Goal: Navigation & Orientation: Find specific page/section

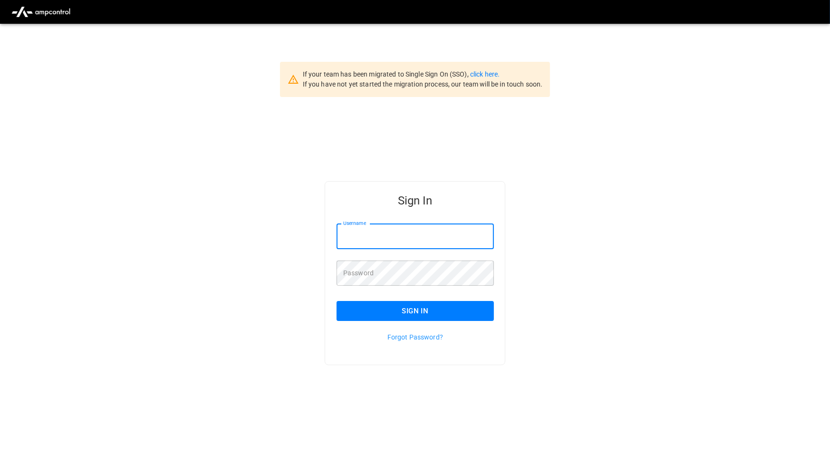
click at [433, 234] on input "Username" at bounding box center [415, 236] width 157 height 25
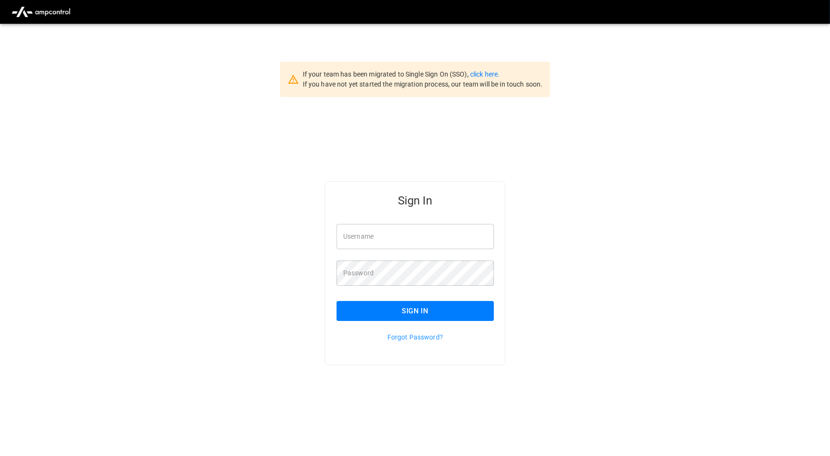
type input "**********"
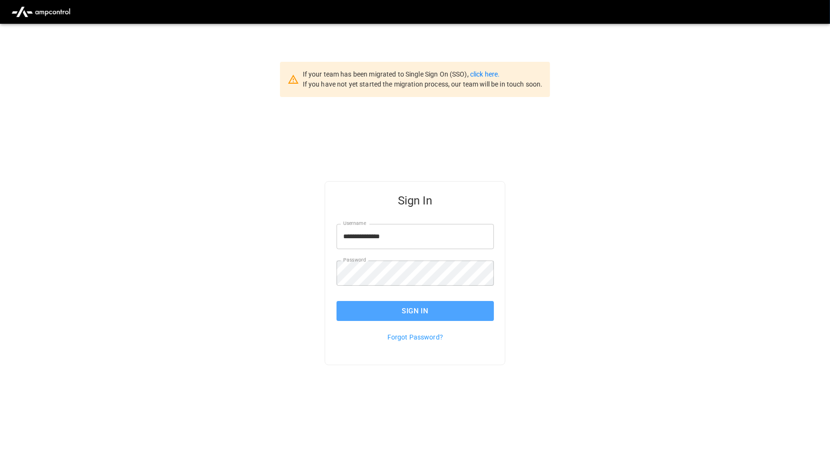
click at [460, 310] on button "Sign In" at bounding box center [415, 311] width 157 height 20
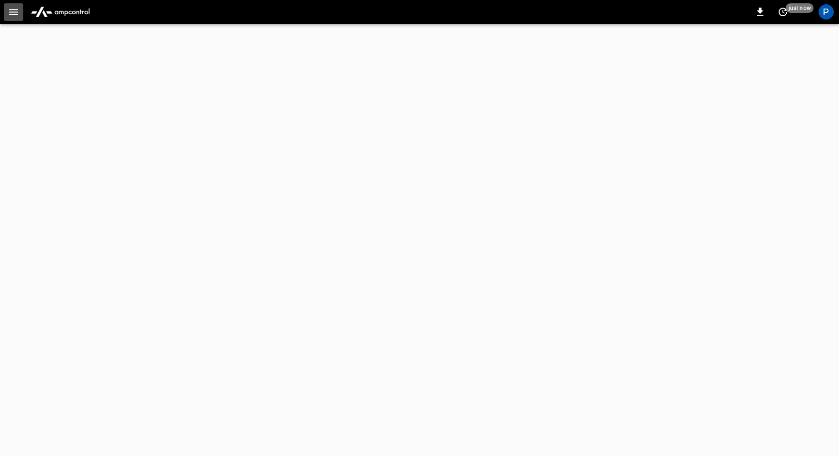
click at [12, 16] on icon "button" at bounding box center [14, 12] width 12 height 12
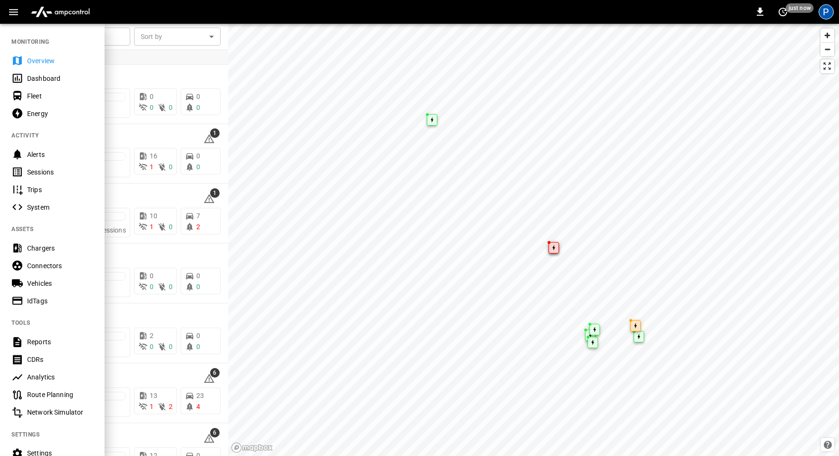
click at [824, 10] on div "P" at bounding box center [825, 11] width 15 height 15
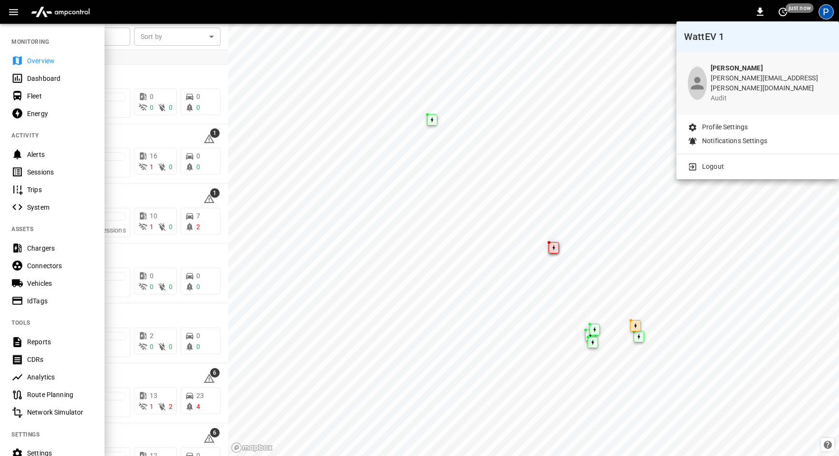
click at [777, 102] on div "Pravina Sivadas pravina.sivadas@ampcontrol.io audit" at bounding box center [757, 83] width 163 height 63
drag, startPoint x: 111, startPoint y: 227, endPoint x: 109, endPoint y: 314, distance: 87.0
click at [109, 314] on div at bounding box center [419, 228] width 839 height 456
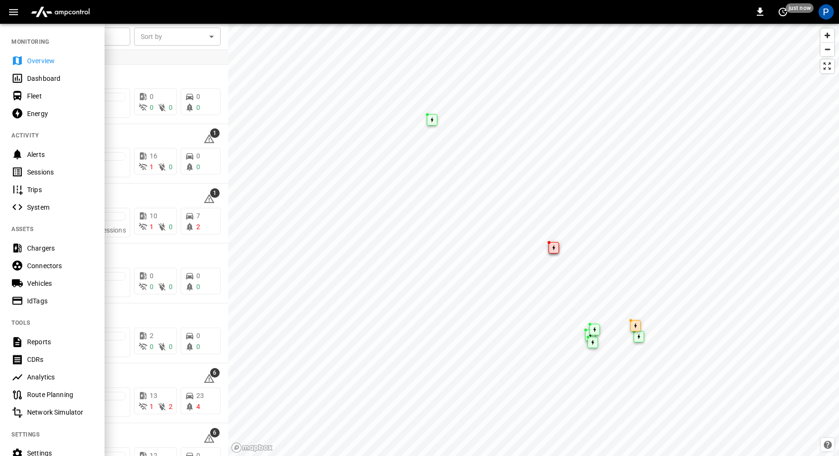
drag, startPoint x: 109, startPoint y: 314, endPoint x: 107, endPoint y: 364, distance: 49.5
click at [107, 364] on body "0 just now P ​ ​ Sort by ​ Sort by In View Gardena 0 kW 0 0 0 0 0 HWY65 1 0 kW …" at bounding box center [419, 228] width 839 height 456
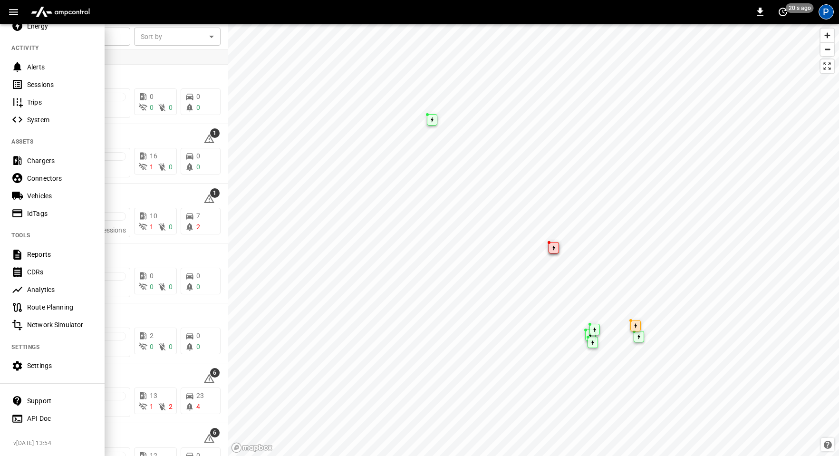
click at [828, 15] on div "P" at bounding box center [825, 11] width 15 height 15
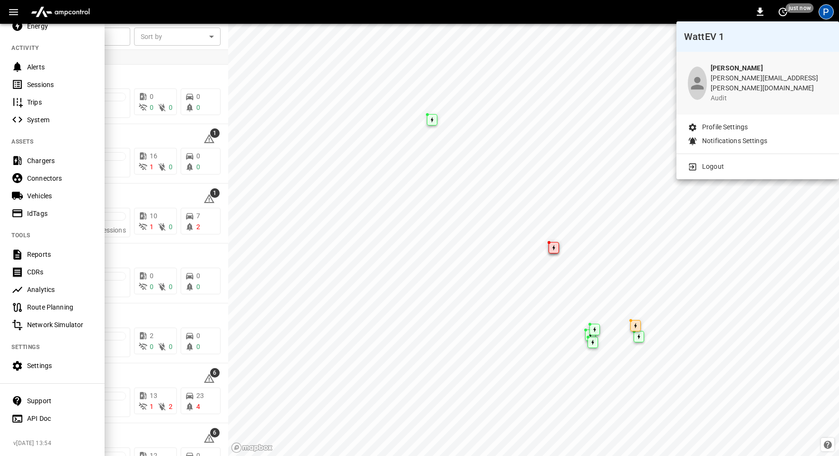
click at [766, 93] on p "audit" at bounding box center [769, 98] width 117 height 10
click at [693, 77] on div "profile-icon" at bounding box center [697, 83] width 19 height 33
click at [722, 122] on p "Profile Settings" at bounding box center [725, 127] width 46 height 10
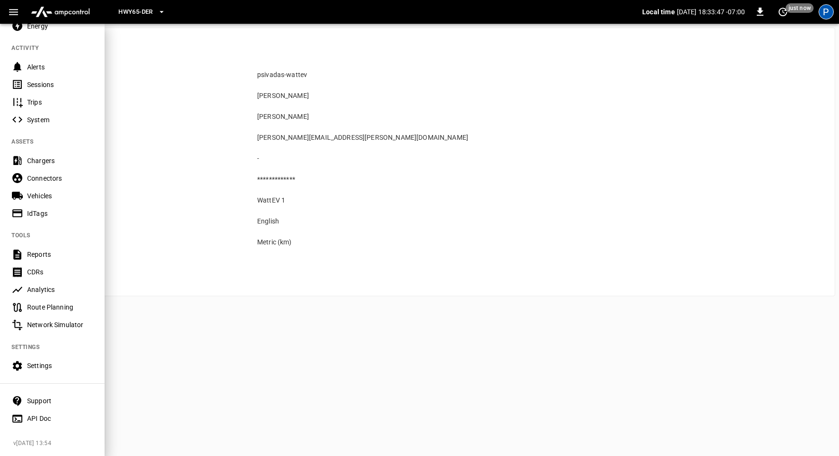
click at [828, 14] on div "P" at bounding box center [825, 11] width 15 height 15
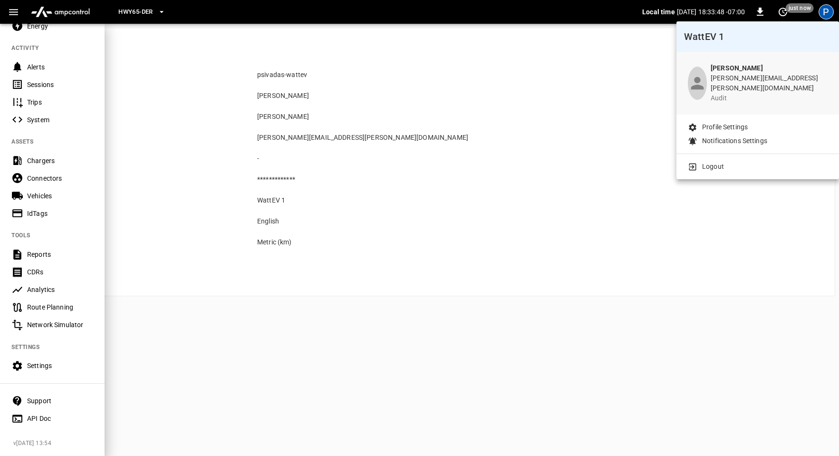
click at [759, 72] on b "Pravina Sivadas" at bounding box center [737, 68] width 52 height 8
click at [185, 115] on div at bounding box center [419, 228] width 839 height 456
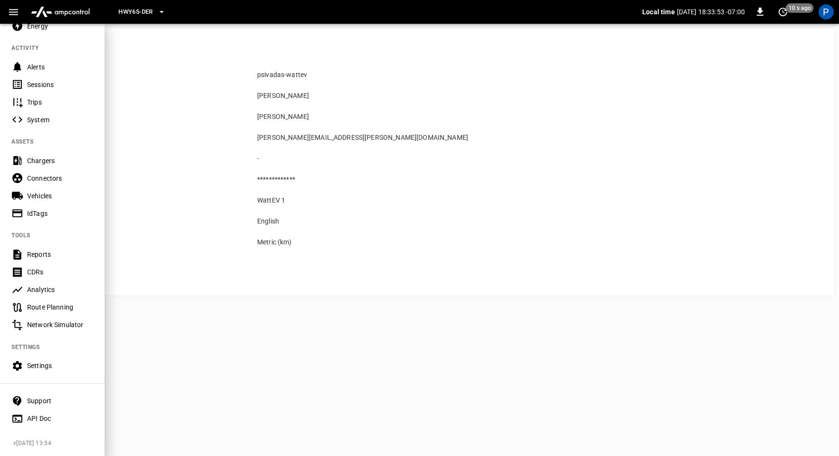
click at [75, 11] on img "menu" at bounding box center [60, 12] width 67 height 18
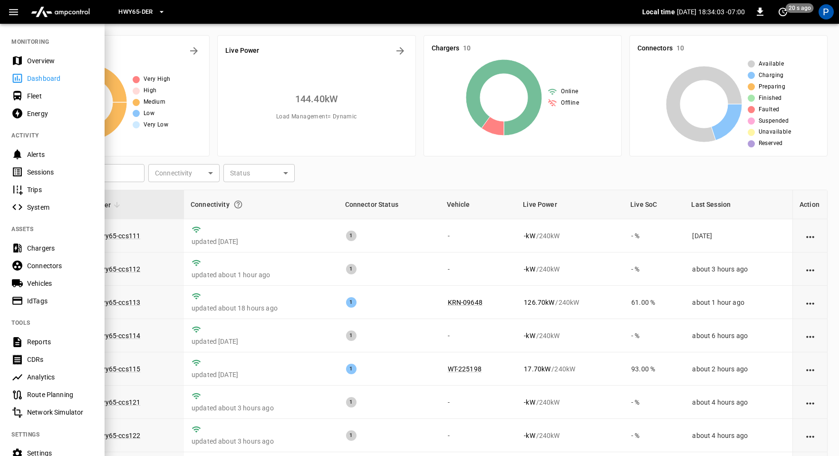
click at [825, 12] on div "P" at bounding box center [825, 11] width 15 height 15
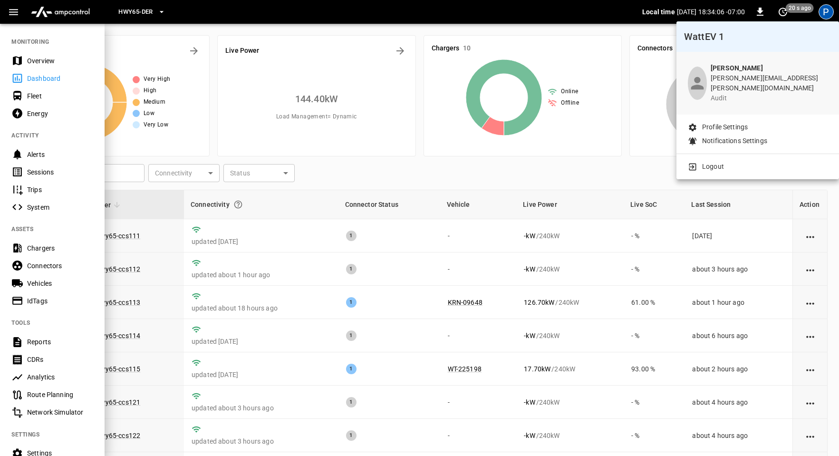
click at [569, 133] on div at bounding box center [419, 228] width 839 height 456
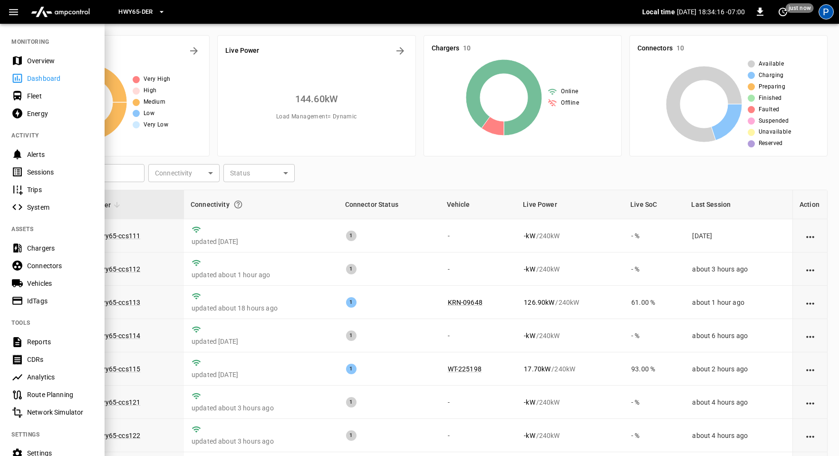
click at [824, 9] on div "P" at bounding box center [825, 11] width 15 height 15
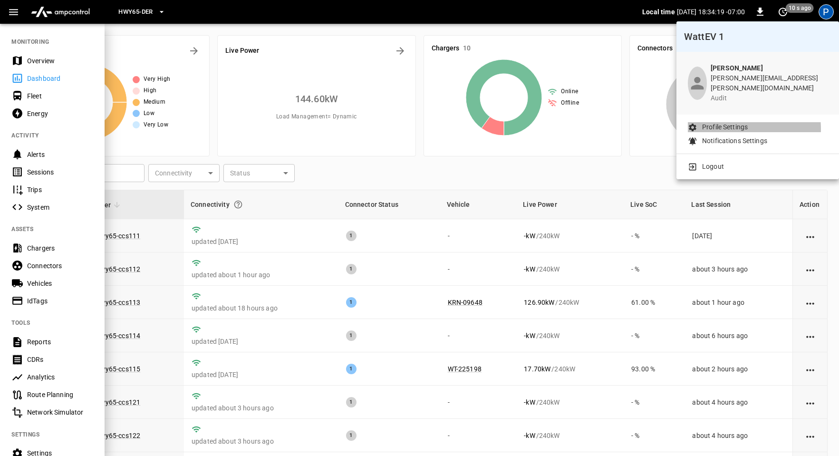
click at [736, 122] on p "Profile Settings" at bounding box center [725, 127] width 46 height 10
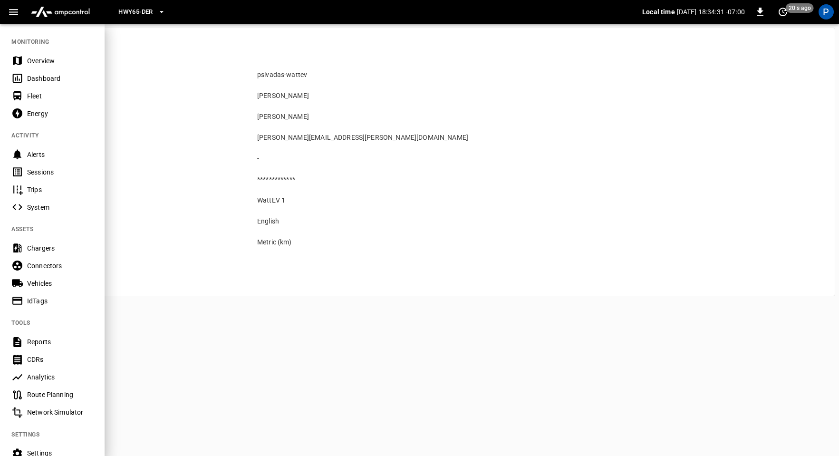
click at [84, 13] on img "menu" at bounding box center [60, 12] width 67 height 18
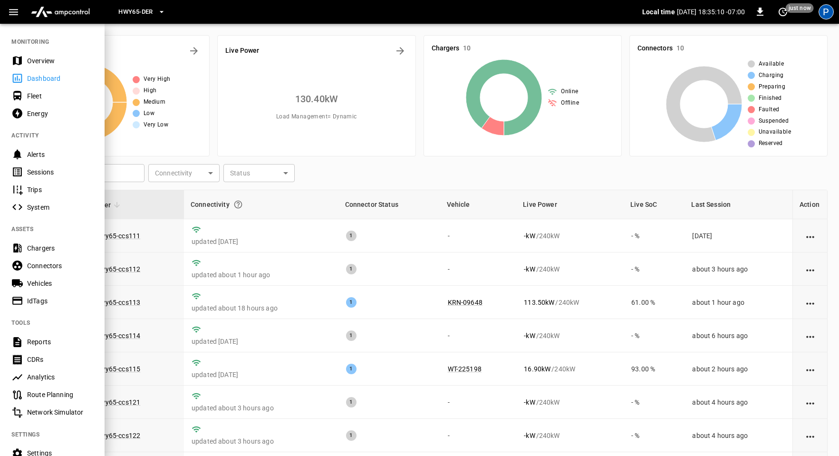
click at [826, 19] on div "P" at bounding box center [825, 11] width 15 height 15
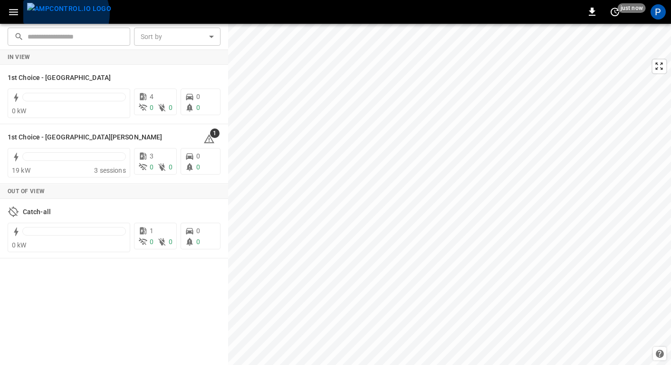
click at [65, 14] on img "menu" at bounding box center [69, 9] width 84 height 12
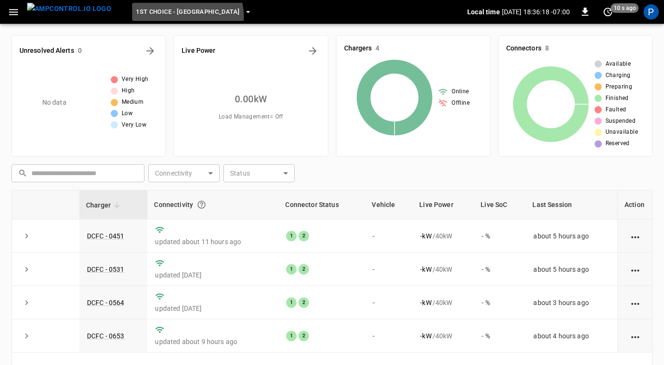
click at [169, 16] on span "1st Choice - Riverside" at bounding box center [188, 12] width 104 height 11
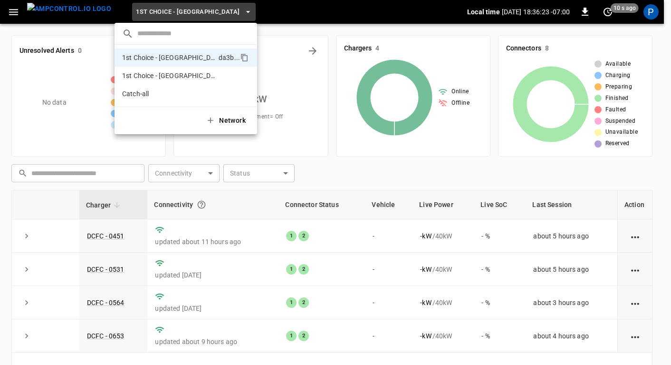
click at [250, 9] on div at bounding box center [335, 182] width 671 height 365
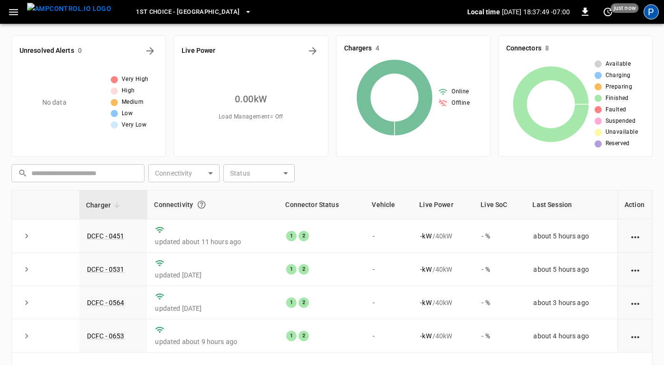
click at [654, 10] on div "P" at bounding box center [651, 11] width 15 height 15
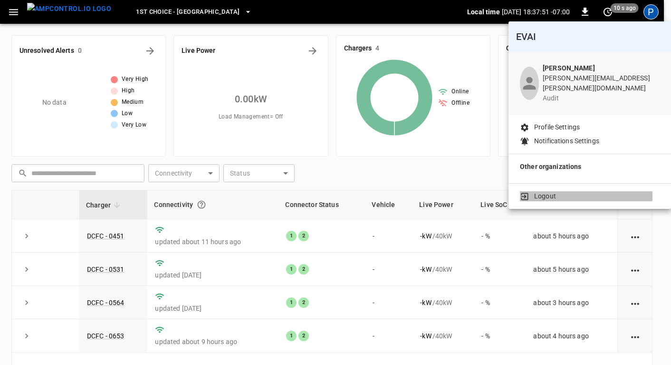
click at [532, 191] on li "Logout" at bounding box center [590, 196] width 140 height 10
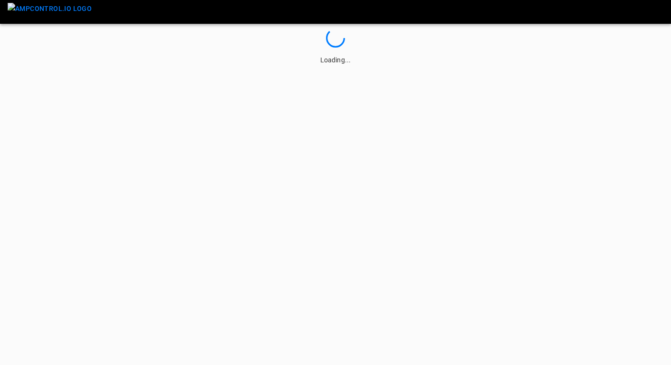
click at [344, 65] on html "Loading..." at bounding box center [335, 32] width 671 height 65
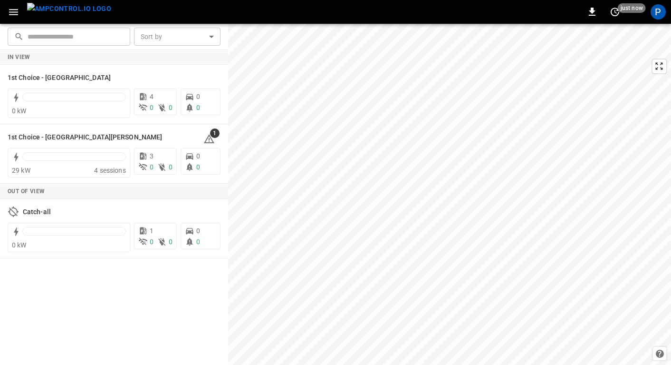
click at [652, 16] on div "P" at bounding box center [658, 12] width 18 height 18
click at [657, 14] on div "P" at bounding box center [658, 11] width 15 height 15
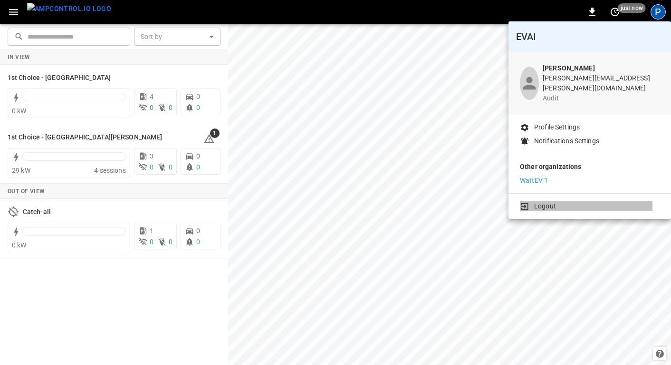
click at [526, 202] on icon at bounding box center [525, 207] width 10 height 10
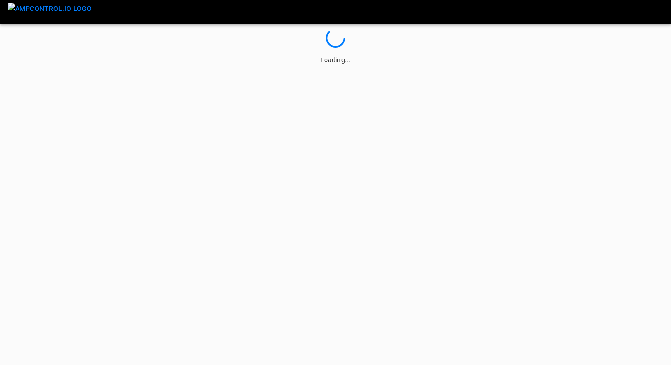
click at [396, 65] on html "Loading..." at bounding box center [335, 32] width 671 height 65
click at [58, 13] on img "menu" at bounding box center [50, 9] width 84 height 12
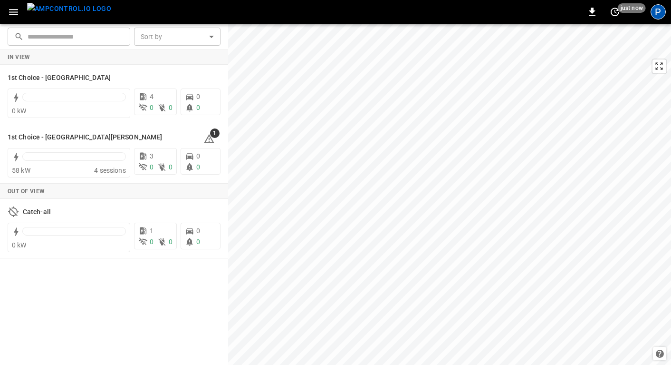
click at [659, 12] on div "P" at bounding box center [658, 11] width 15 height 15
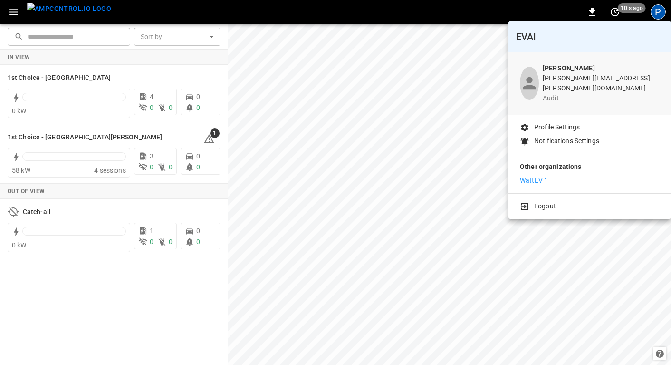
click at [132, 279] on div at bounding box center [335, 182] width 671 height 365
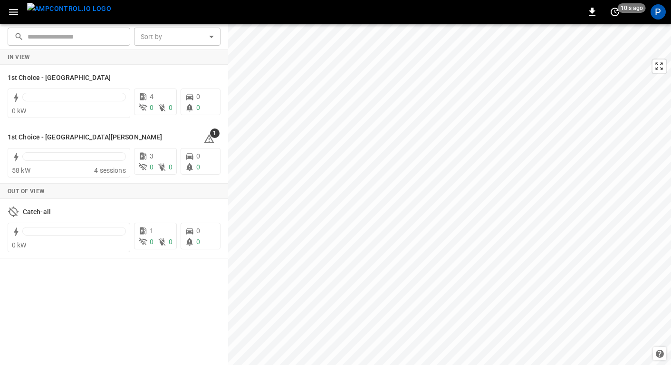
click at [56, 9] on img "menu" at bounding box center [69, 9] width 84 height 12
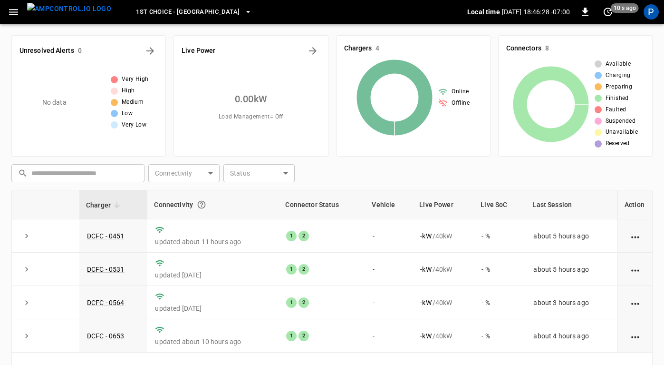
click at [145, 9] on span "1st Choice - Riverside" at bounding box center [188, 12] width 104 height 11
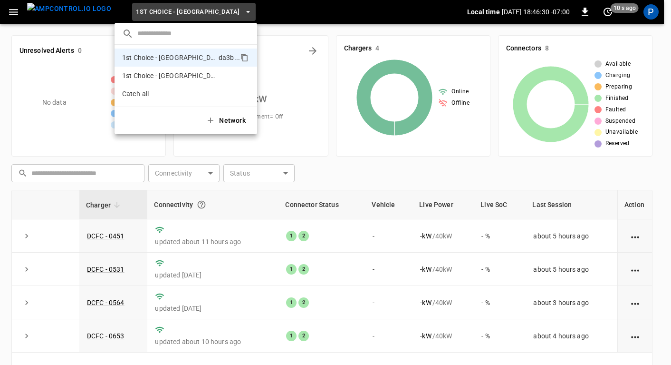
click at [220, 121] on button "Network" at bounding box center [226, 120] width 53 height 19
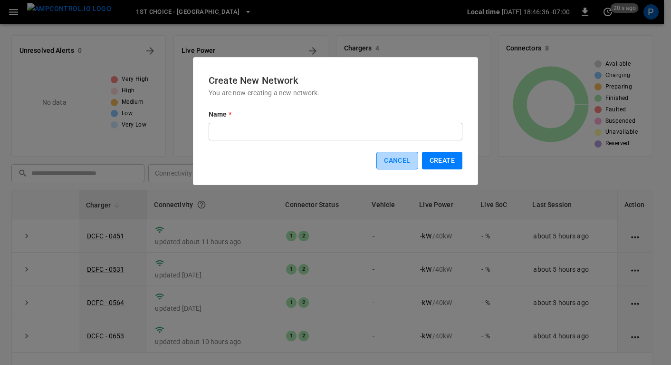
click at [392, 160] on button "Cancel" at bounding box center [396, 161] width 41 height 18
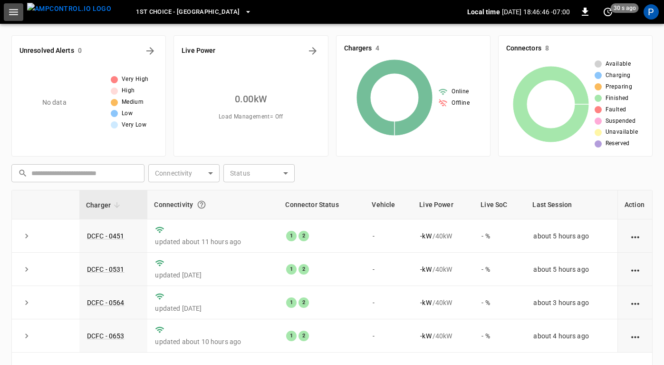
click at [10, 12] on icon "button" at bounding box center [14, 12] width 12 height 12
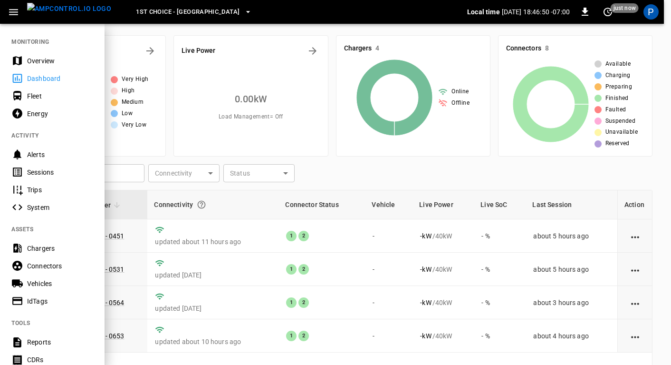
click at [155, 143] on div at bounding box center [335, 182] width 671 height 365
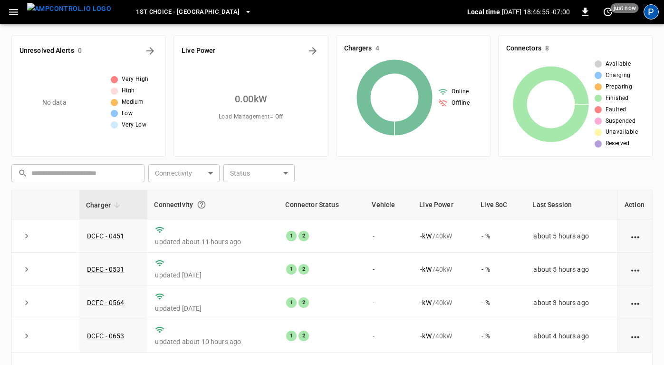
click at [653, 12] on div "P" at bounding box center [651, 11] width 15 height 15
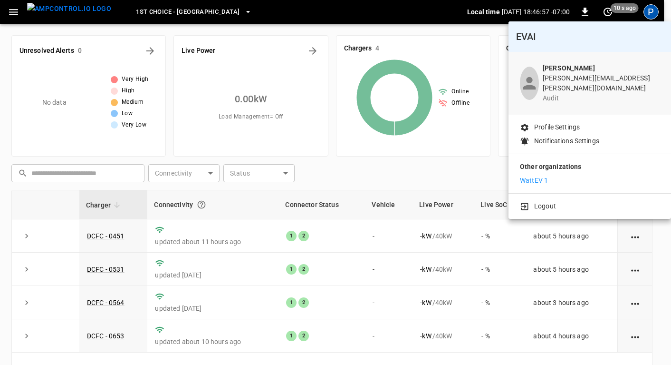
click at [541, 175] on p "WattEV 1" at bounding box center [534, 180] width 28 height 10
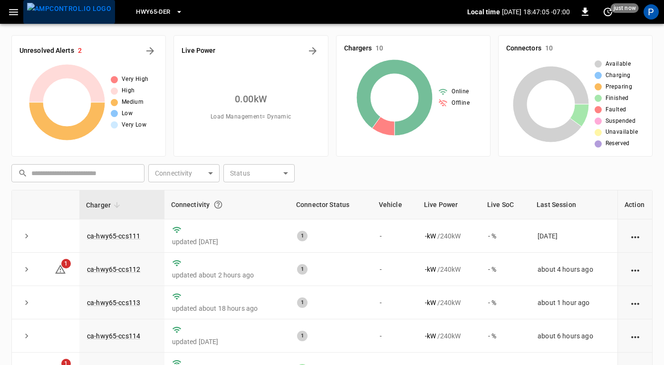
click at [71, 12] on img "menu" at bounding box center [69, 9] width 84 height 12
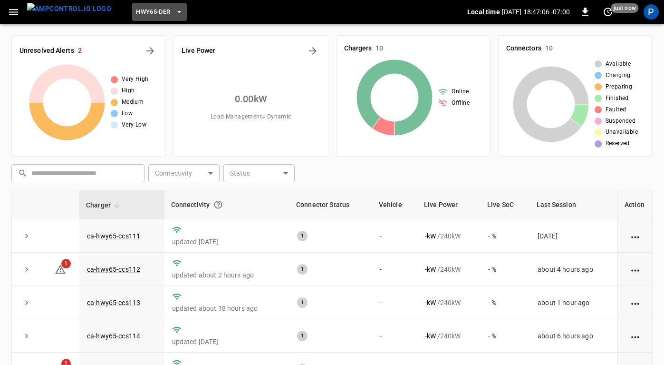
click at [136, 11] on span "HWY65-DER" at bounding box center [153, 12] width 34 height 11
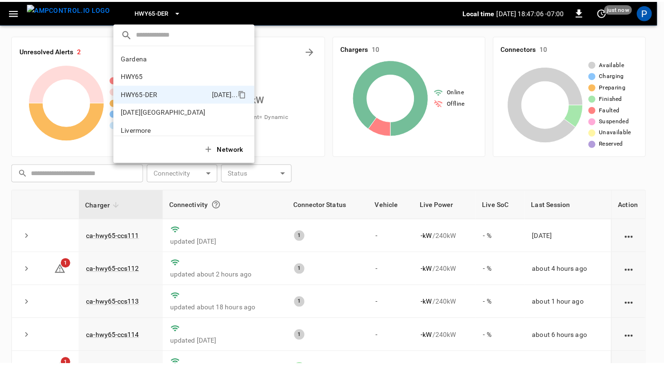
scroll to position [33, 0]
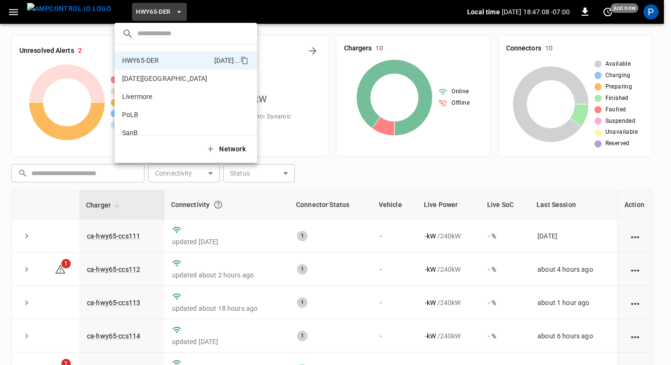
click at [59, 118] on div at bounding box center [335, 182] width 671 height 365
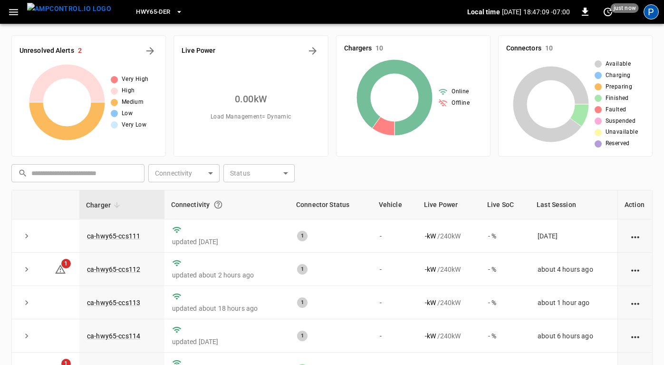
click at [654, 13] on div "P" at bounding box center [651, 11] width 15 height 15
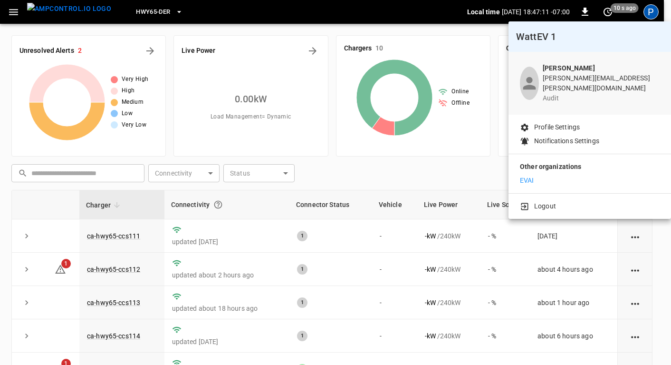
click at [182, 110] on div at bounding box center [335, 182] width 671 height 365
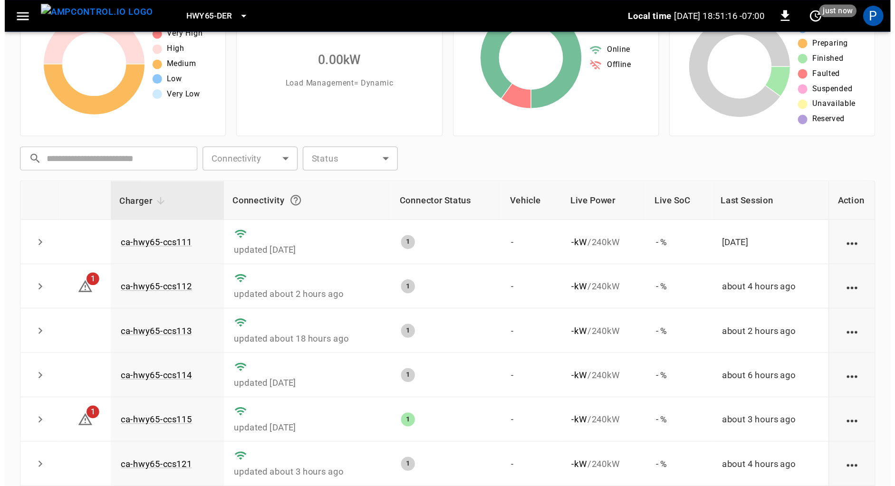
scroll to position [0, 0]
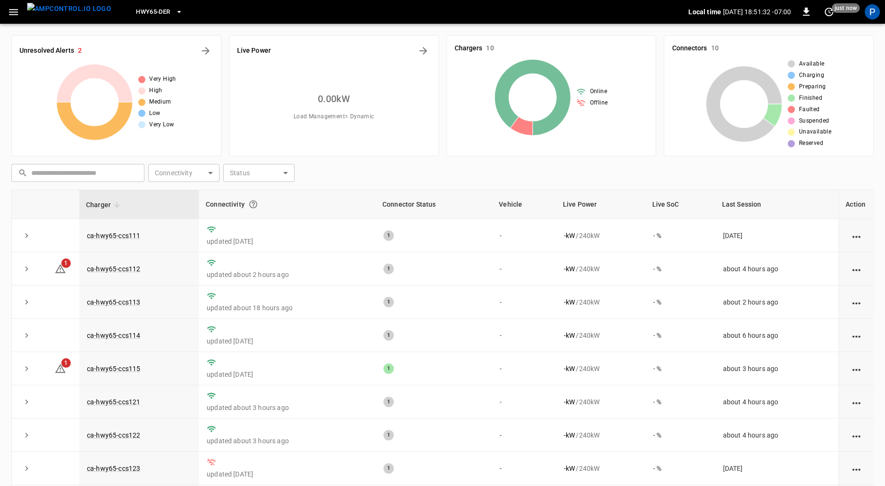
click at [142, 9] on span "HWY65-DER" at bounding box center [153, 12] width 34 height 11
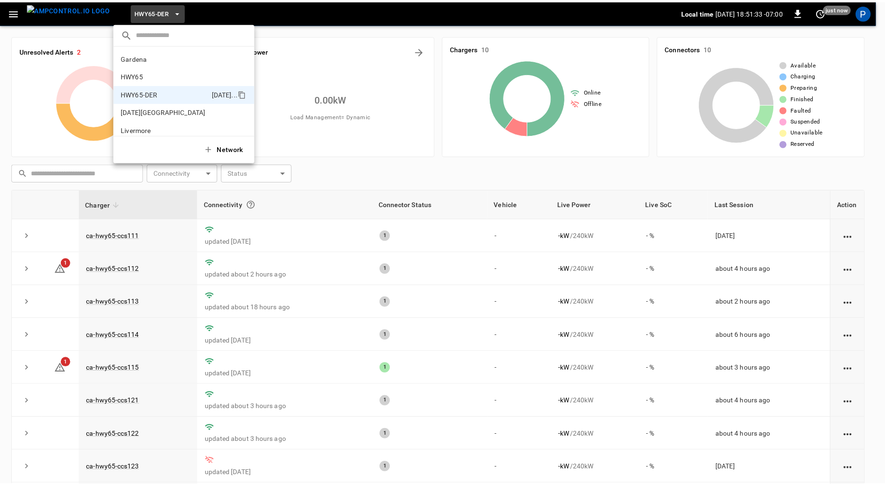
scroll to position [33, 0]
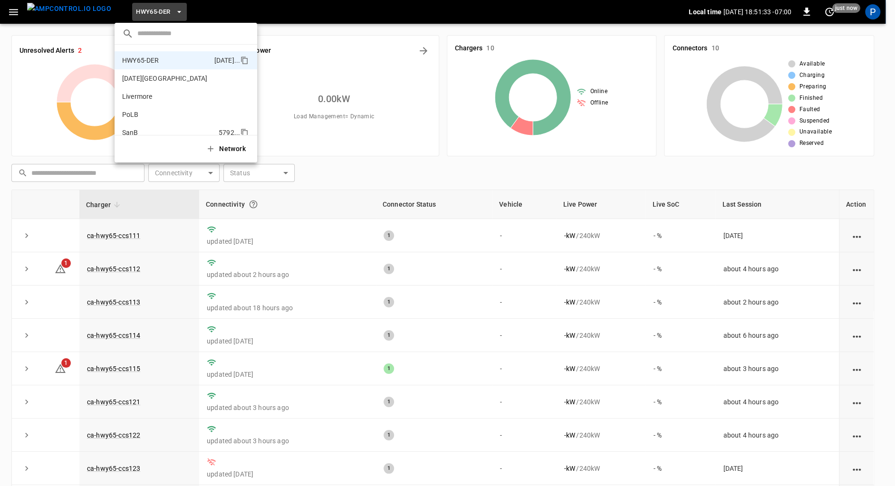
click at [154, 125] on li "SanB 5792 ..." at bounding box center [186, 133] width 143 height 18
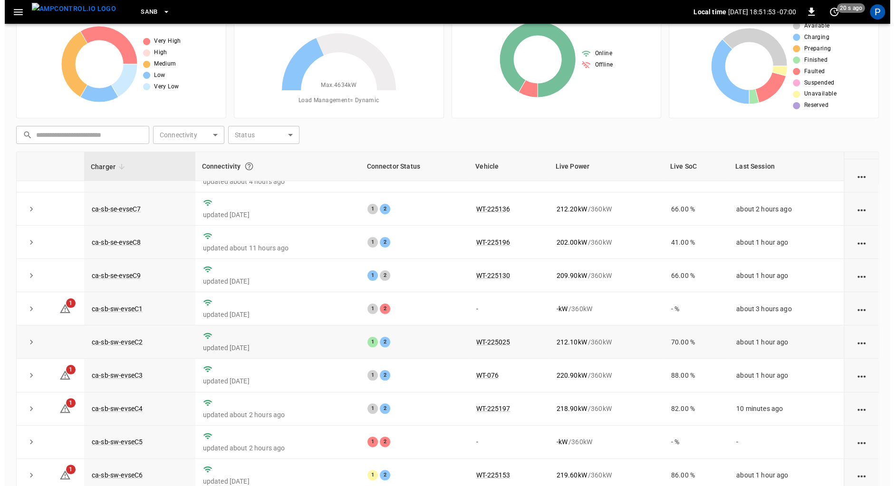
scroll to position [37, 0]
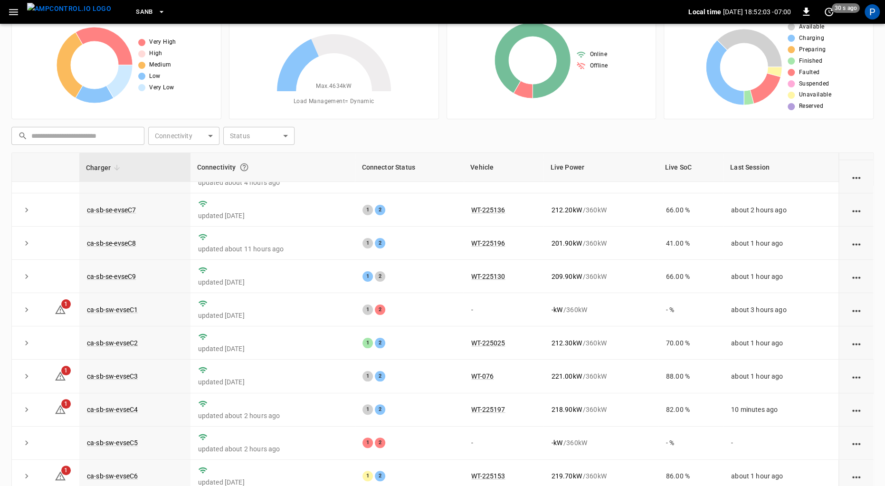
click at [137, 10] on button "SanB" at bounding box center [150, 12] width 37 height 19
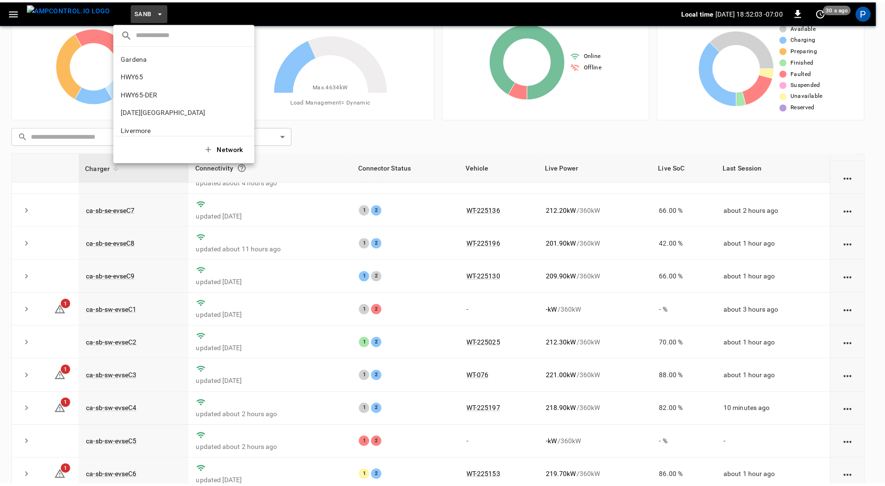
scroll to position [80, 0]
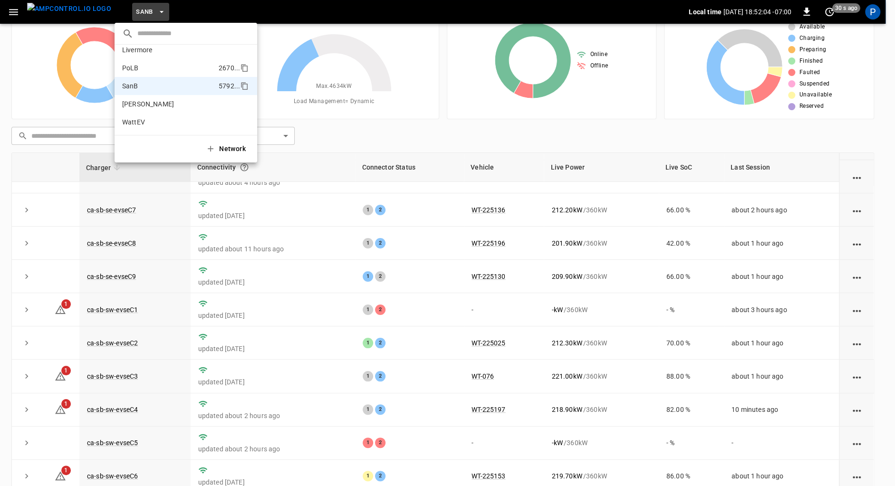
click at [161, 71] on p "PoLB" at bounding box center [168, 68] width 93 height 10
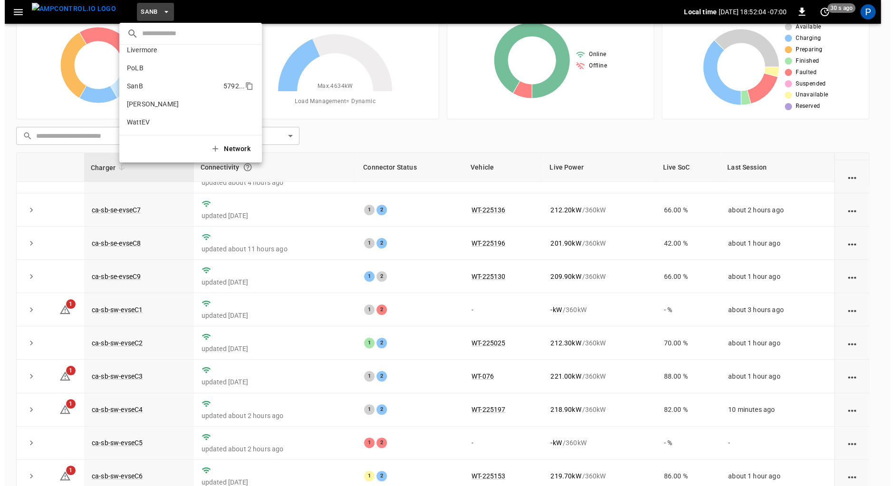
scroll to position [0, 0]
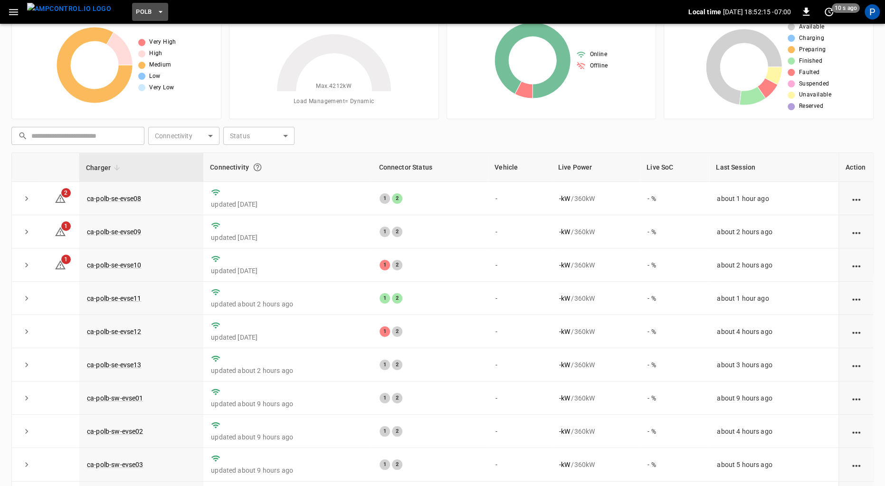
click at [136, 14] on span "PoLB" at bounding box center [144, 12] width 16 height 11
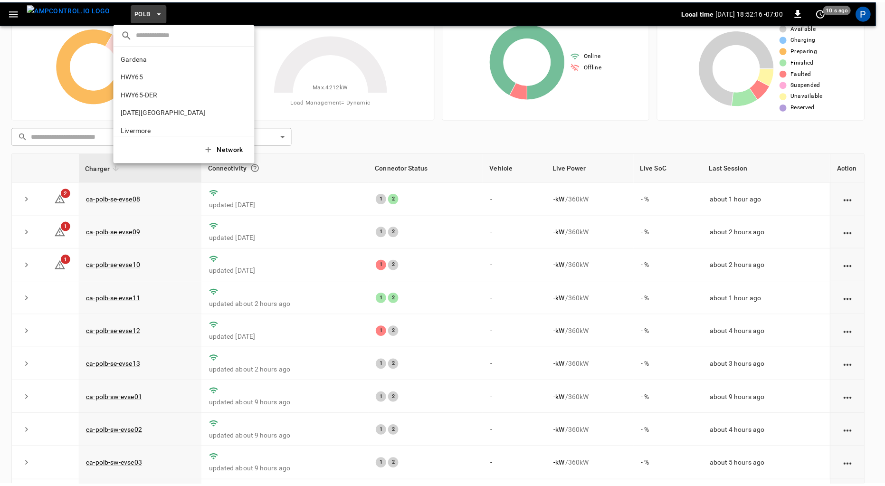
scroll to position [80, 0]
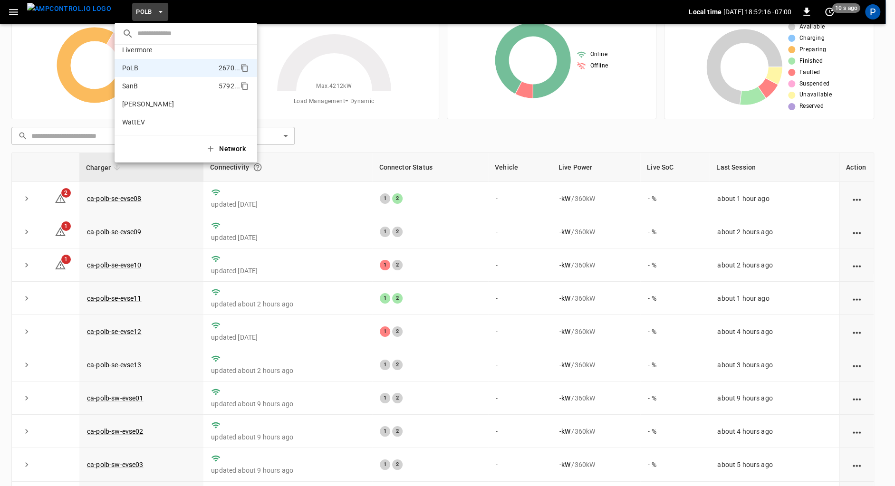
click at [159, 86] on p "SanB" at bounding box center [168, 86] width 93 height 10
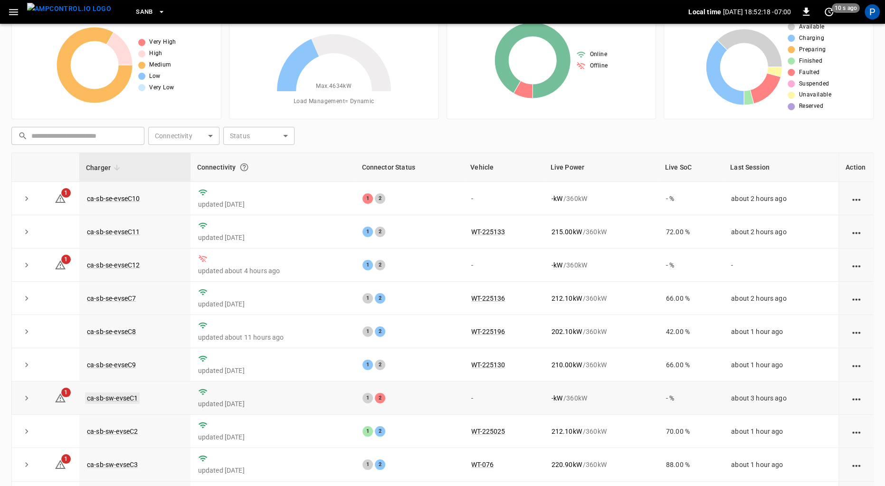
click at [125, 364] on link "ca-sb-sw-evseC1" at bounding box center [112, 398] width 55 height 11
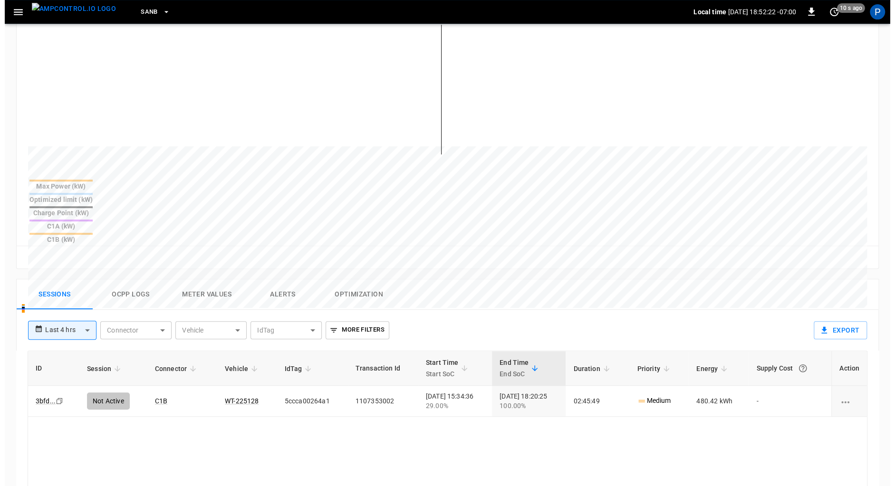
scroll to position [247, 0]
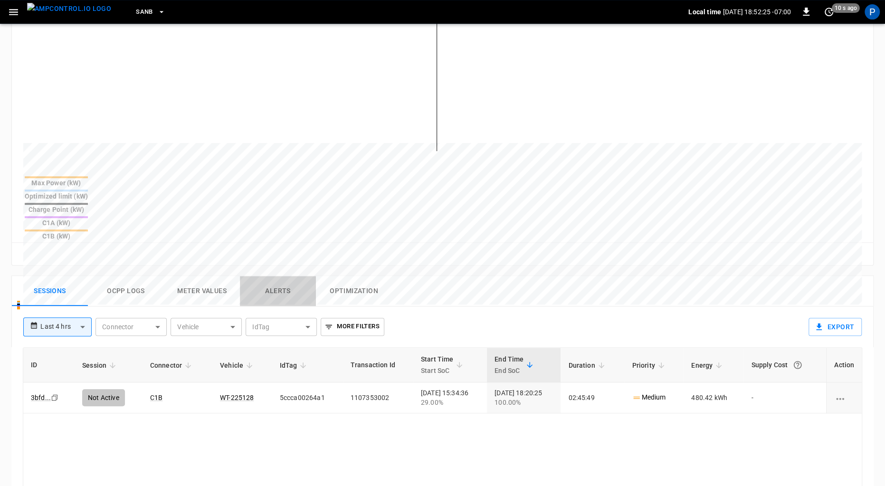
click at [280, 276] on button "Alerts" at bounding box center [278, 291] width 76 height 30
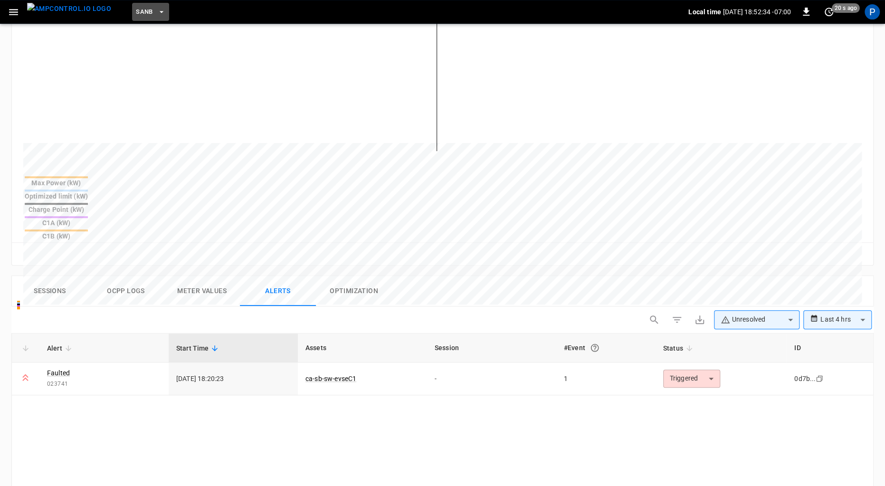
click at [136, 15] on span "SanB" at bounding box center [144, 12] width 17 height 11
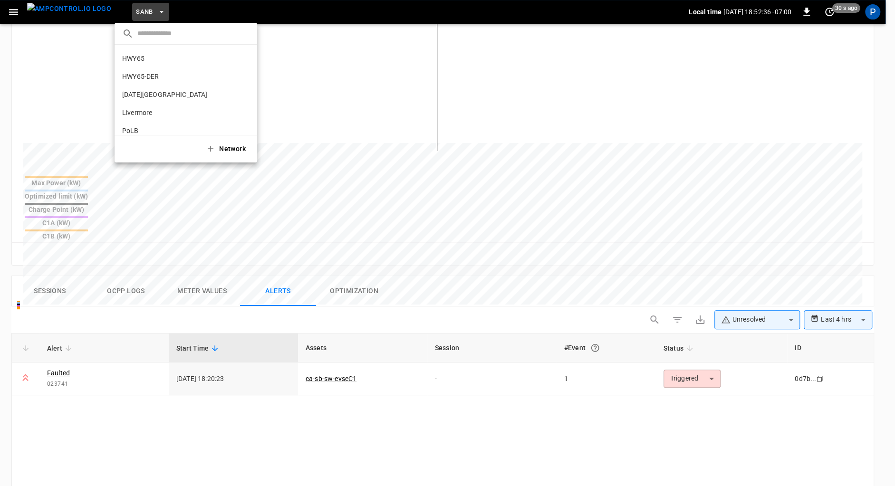
scroll to position [0, 0]
click at [153, 95] on p "HWY65-DER" at bounding box center [166, 94] width 88 height 10
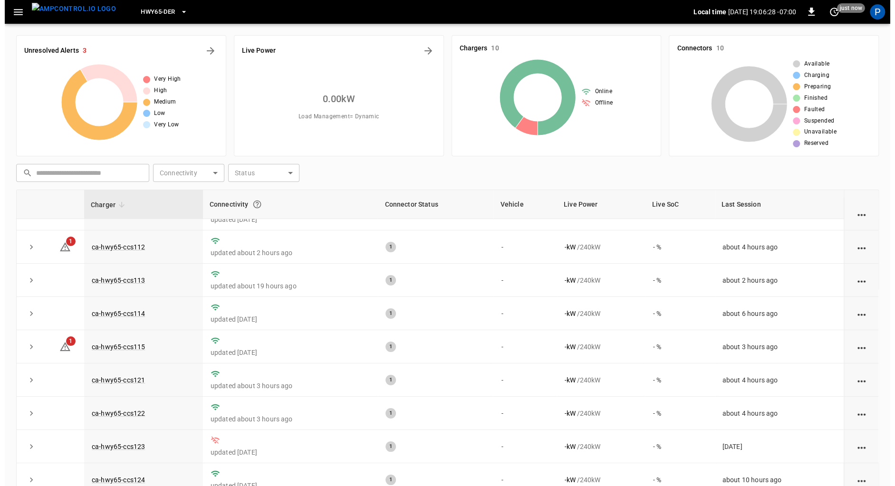
scroll to position [19, 0]
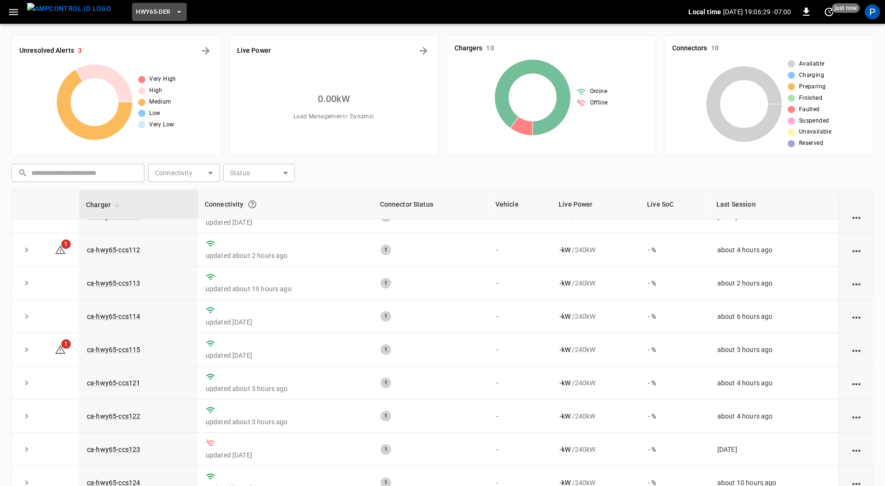
click at [141, 8] on span "HWY65-DER" at bounding box center [153, 12] width 34 height 11
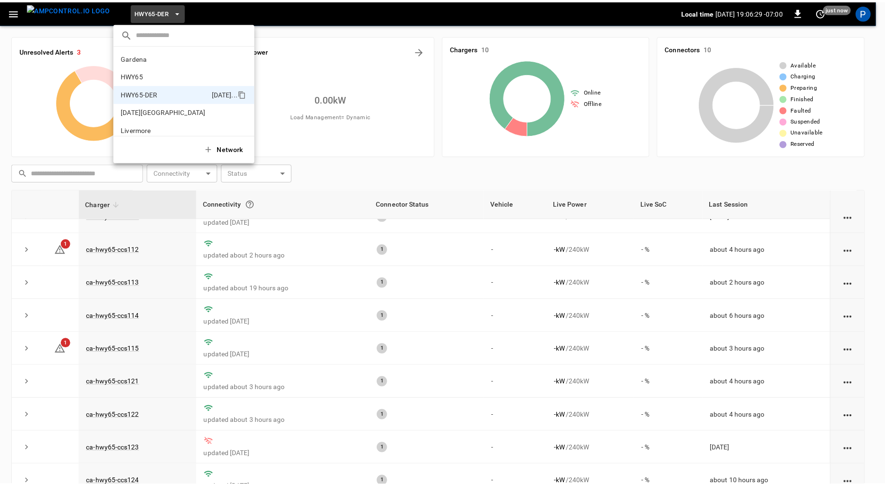
scroll to position [33, 0]
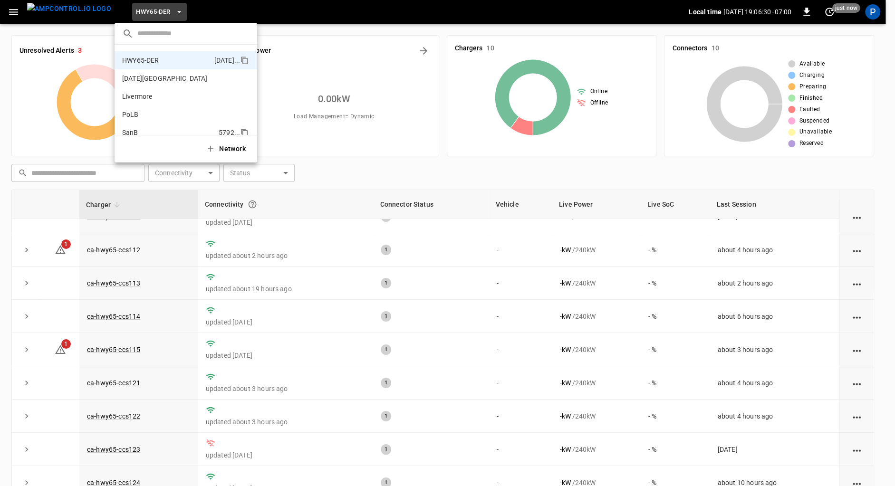
click at [144, 130] on p "SanB" at bounding box center [168, 133] width 93 height 10
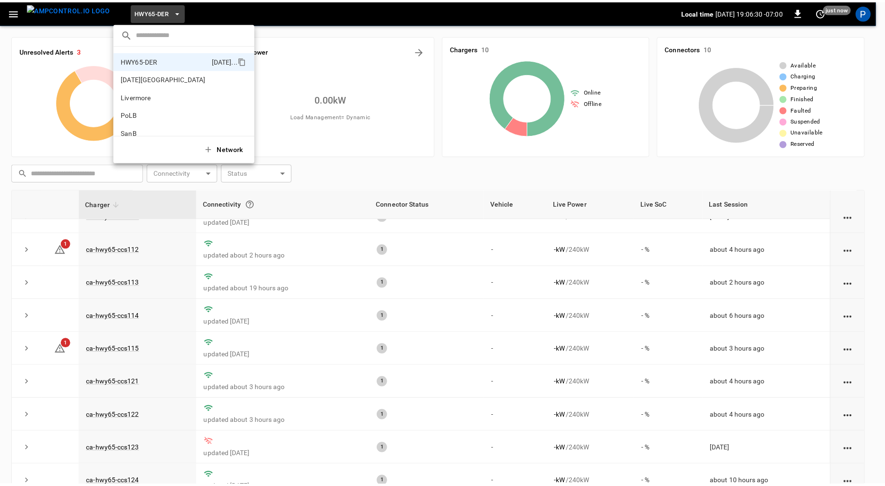
scroll to position [0, 0]
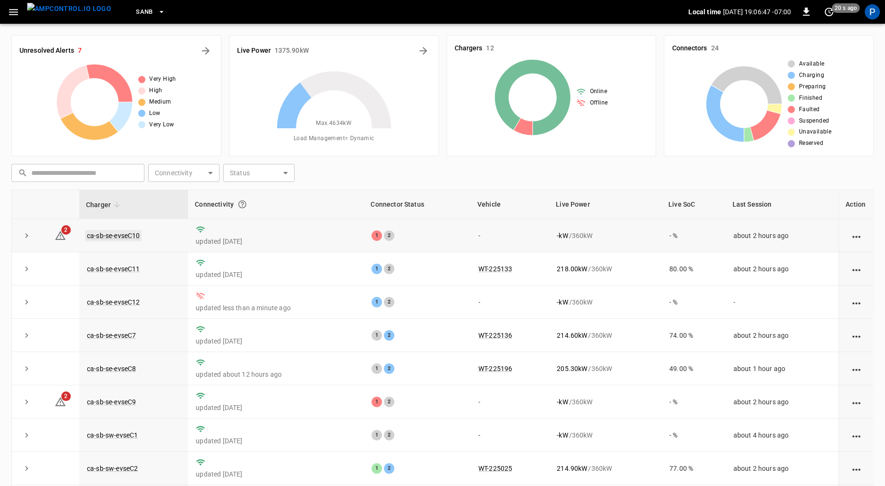
click at [128, 232] on link "ca-sb-se-evseC10" at bounding box center [113, 235] width 57 height 11
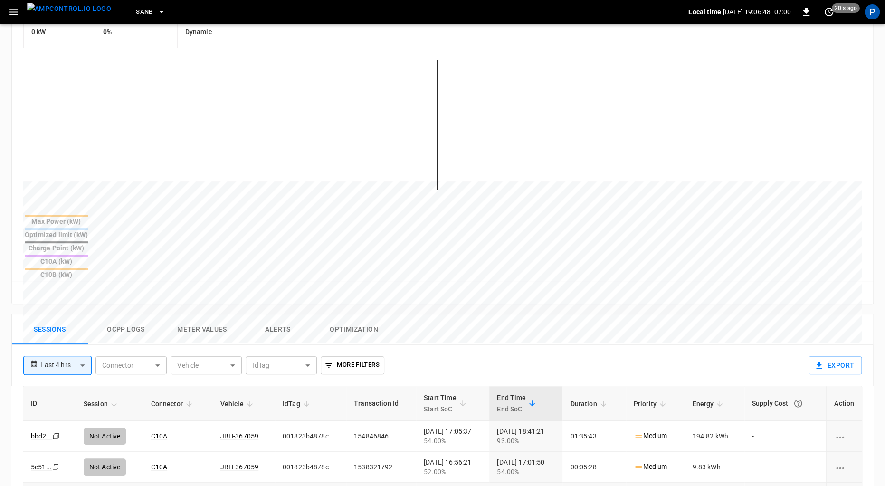
scroll to position [438, 0]
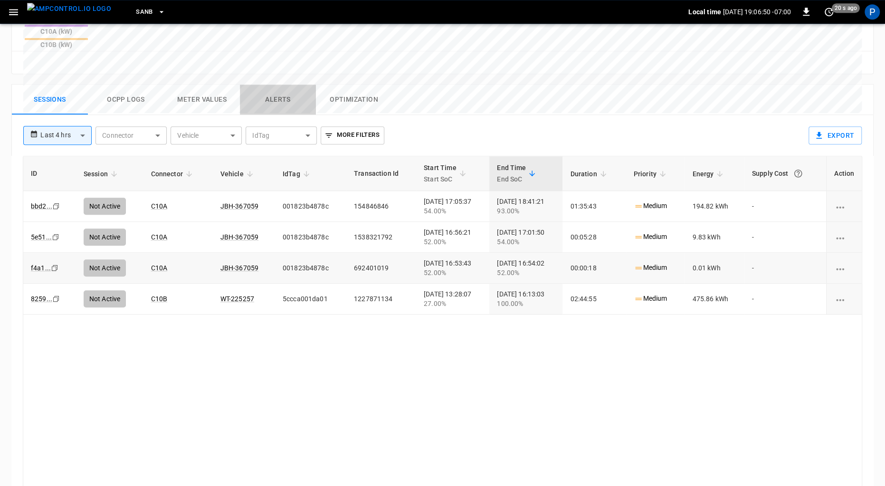
click at [266, 85] on button "Alerts" at bounding box center [278, 100] width 76 height 30
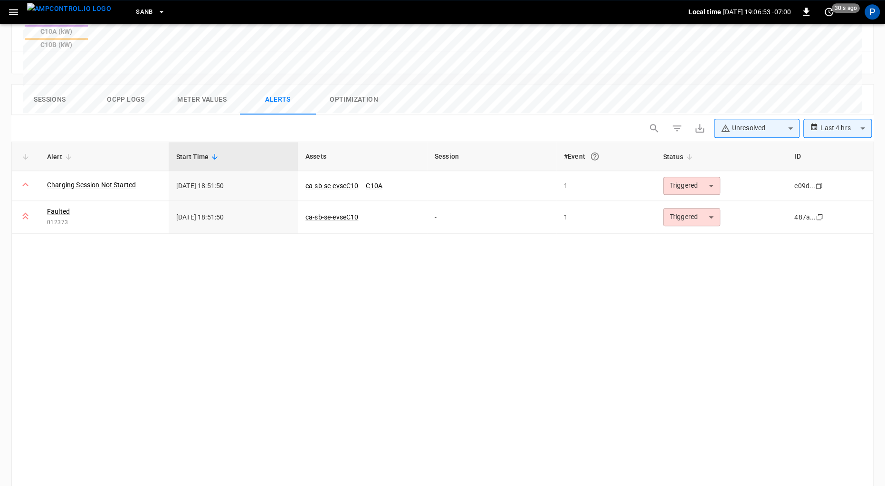
click at [73, 85] on button "Sessions" at bounding box center [50, 100] width 76 height 30
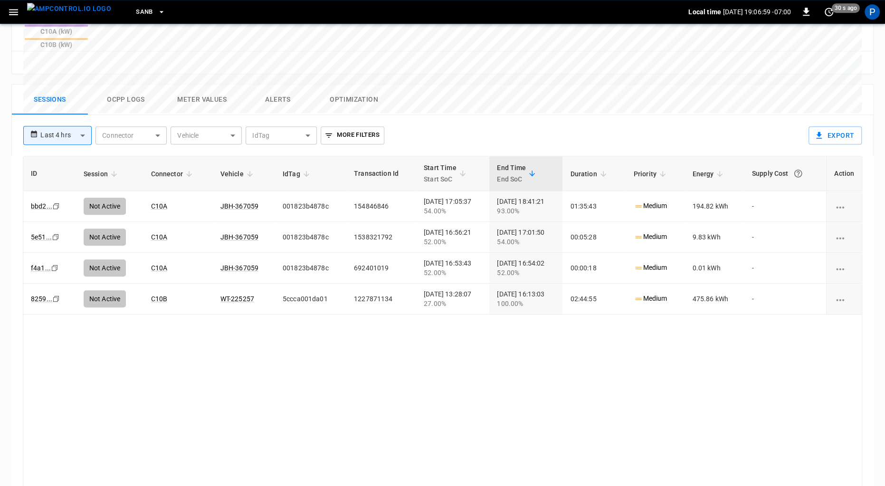
click at [90, 11] on img "menu" at bounding box center [69, 9] width 84 height 12
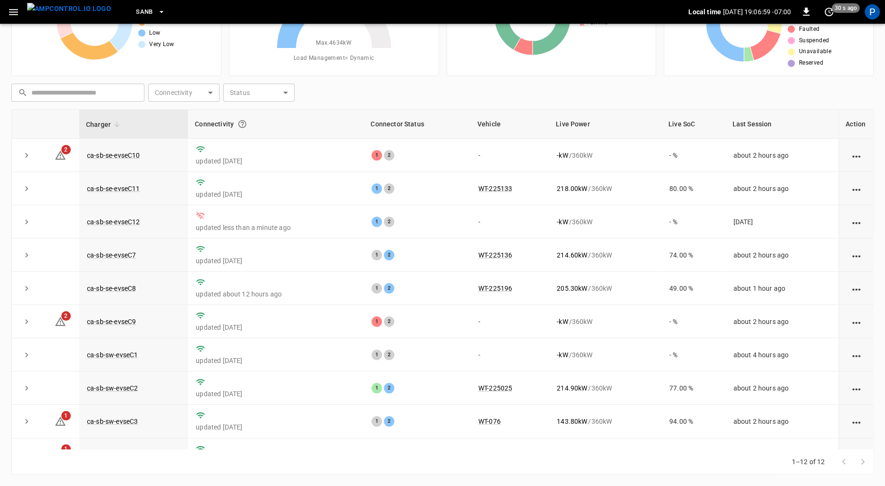
scroll to position [80, 0]
click at [111, 318] on link "ca-sb-se-evseC9" at bounding box center [111, 322] width 53 height 11
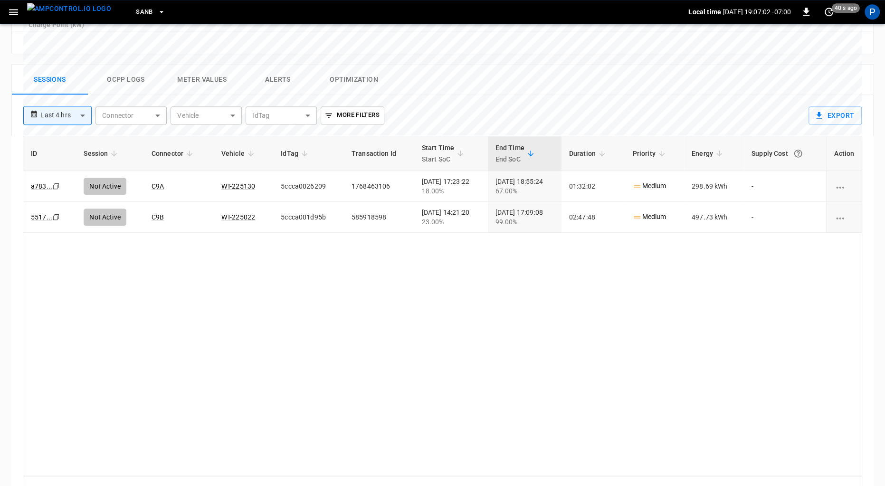
scroll to position [438, 0]
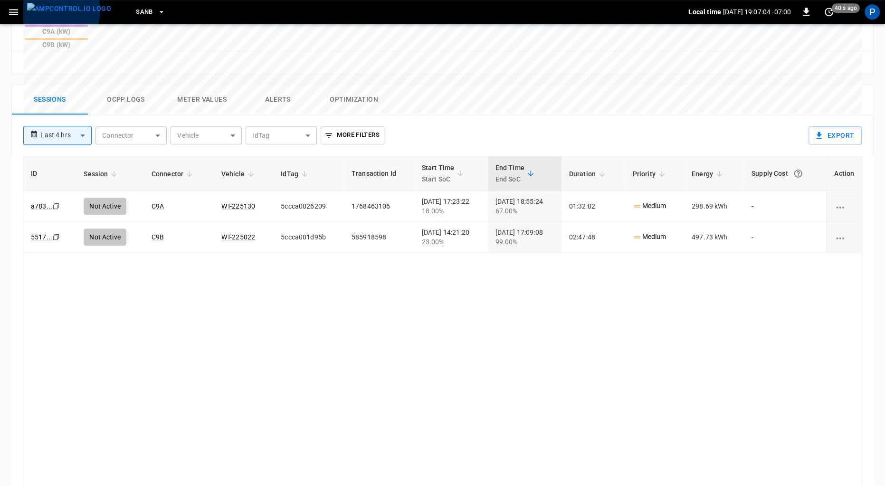
click at [53, 10] on img "menu" at bounding box center [69, 9] width 84 height 12
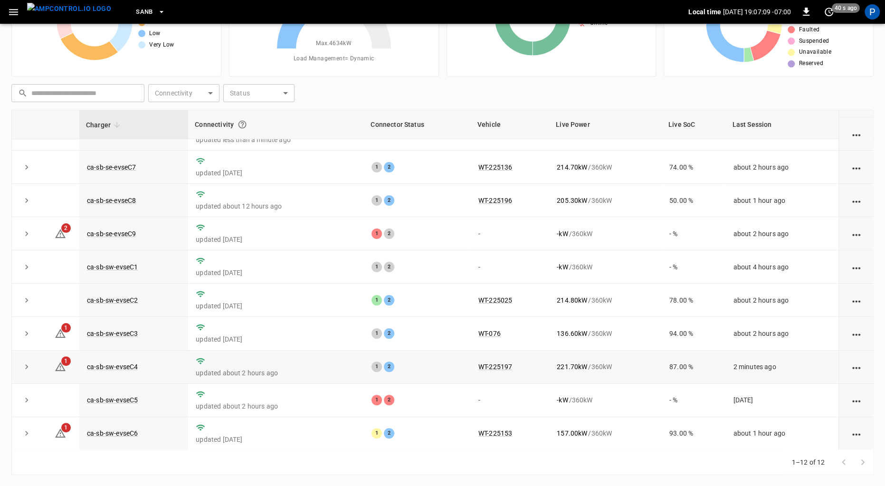
scroll to position [83, 0]
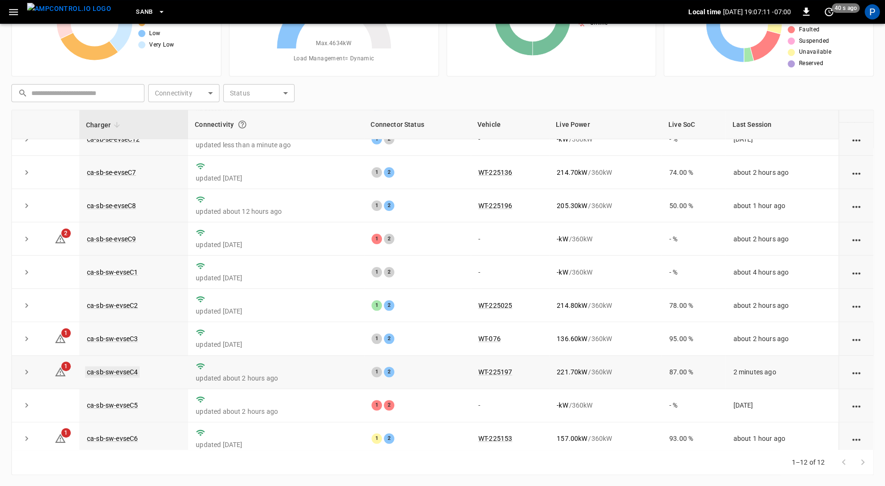
click at [109, 364] on link "ca-sb-sw-evseC4" at bounding box center [112, 371] width 55 height 11
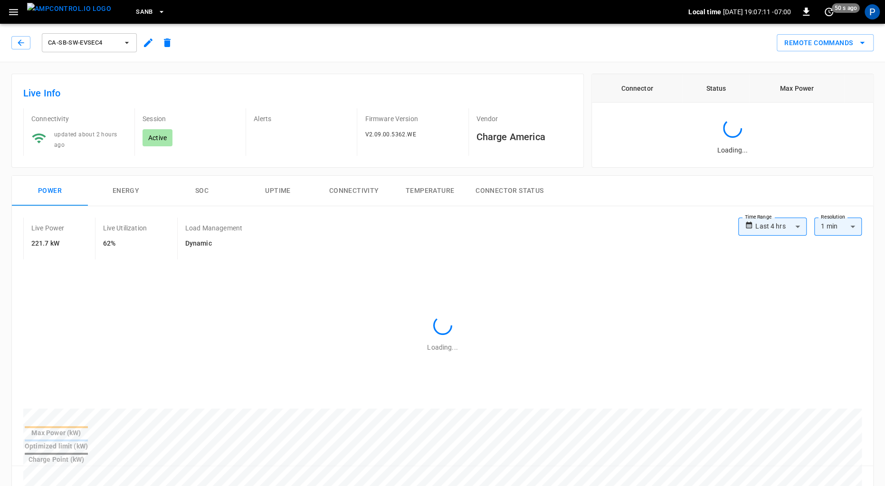
scroll to position [438, 0]
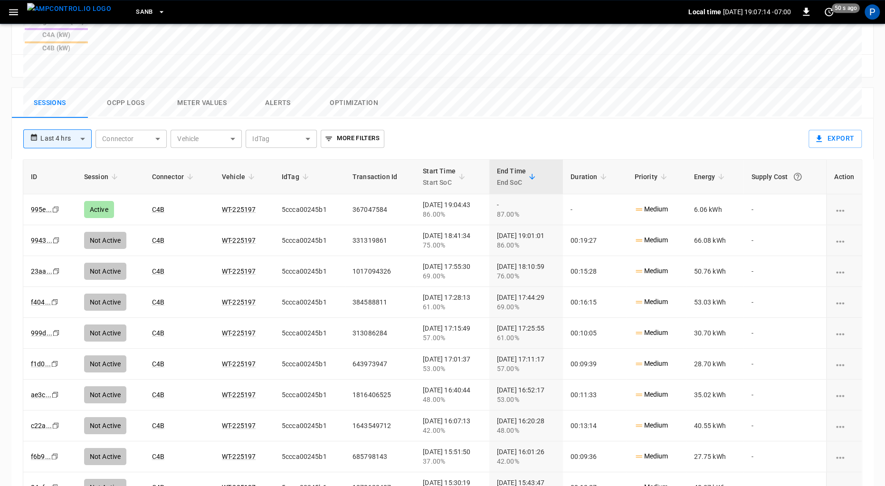
click at [65, 15] on img "menu" at bounding box center [69, 9] width 84 height 12
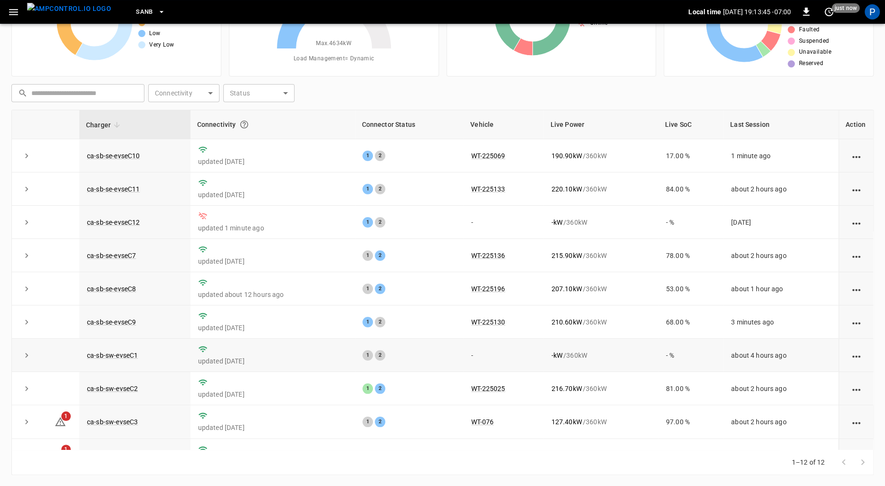
scroll to position [88, 0]
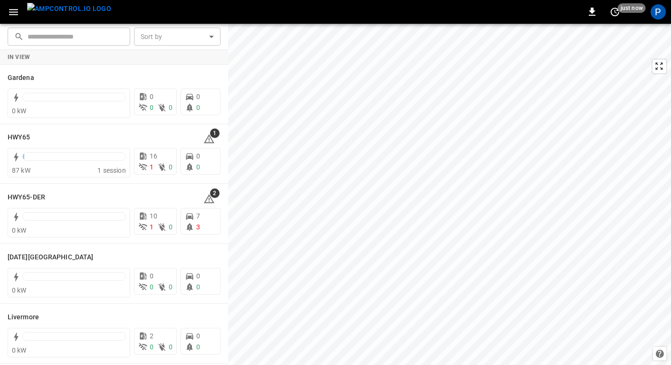
click at [11, 13] on icon "button" at bounding box center [14, 12] width 12 height 12
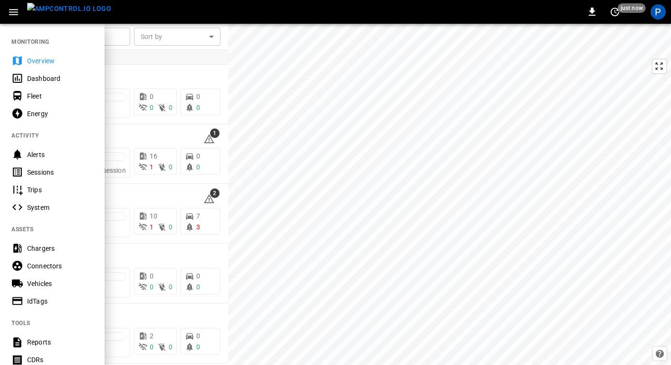
click at [36, 278] on div "Vehicles" at bounding box center [52, 283] width 105 height 18
